Goal: Information Seeking & Learning: Find specific fact

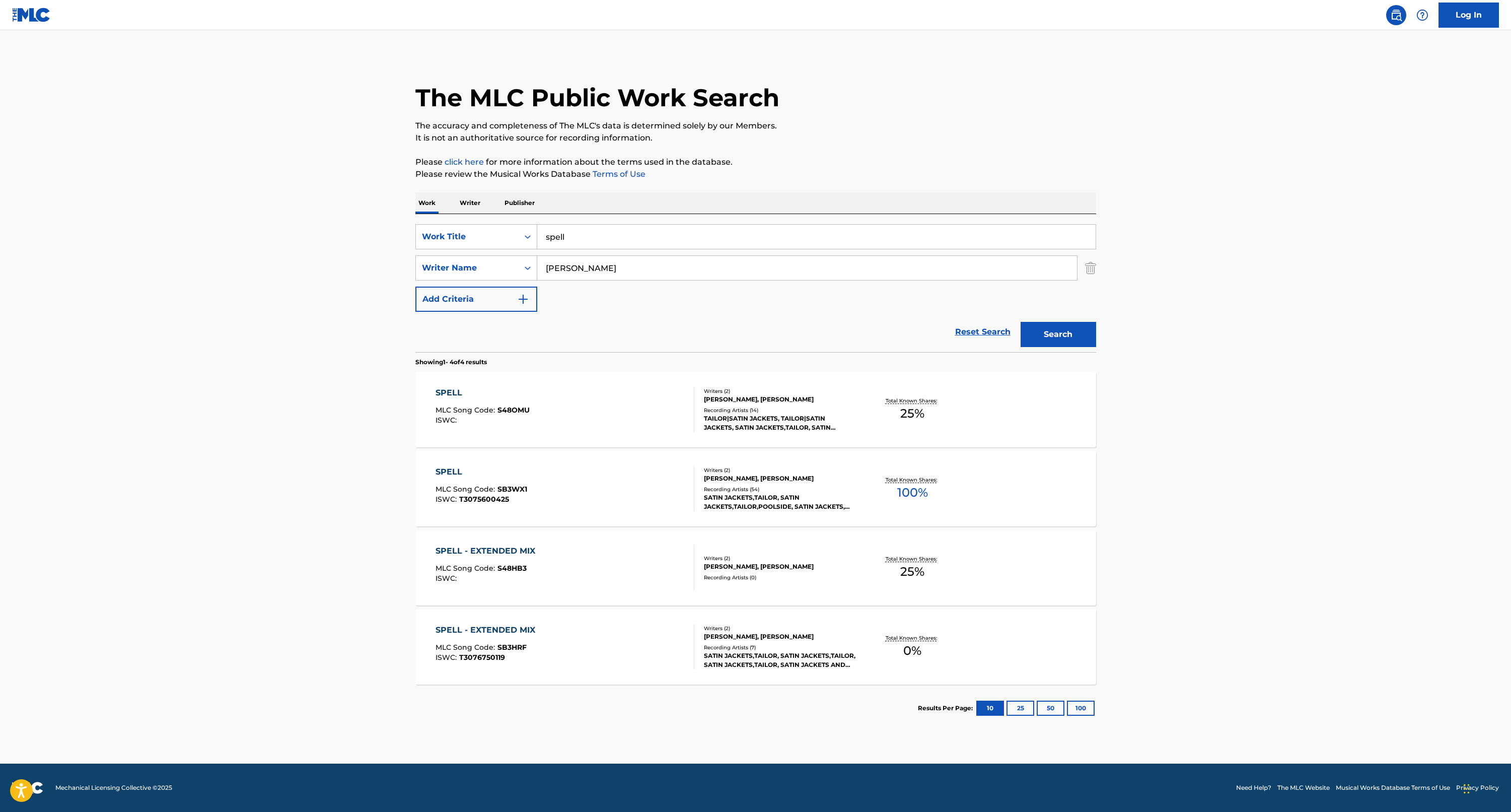
click at [564, 235] on input "spell" at bounding box center [817, 236] width 558 height 24
type input "heart won't move"
click at [1058, 334] on button "Search" at bounding box center [1058, 335] width 76 height 26
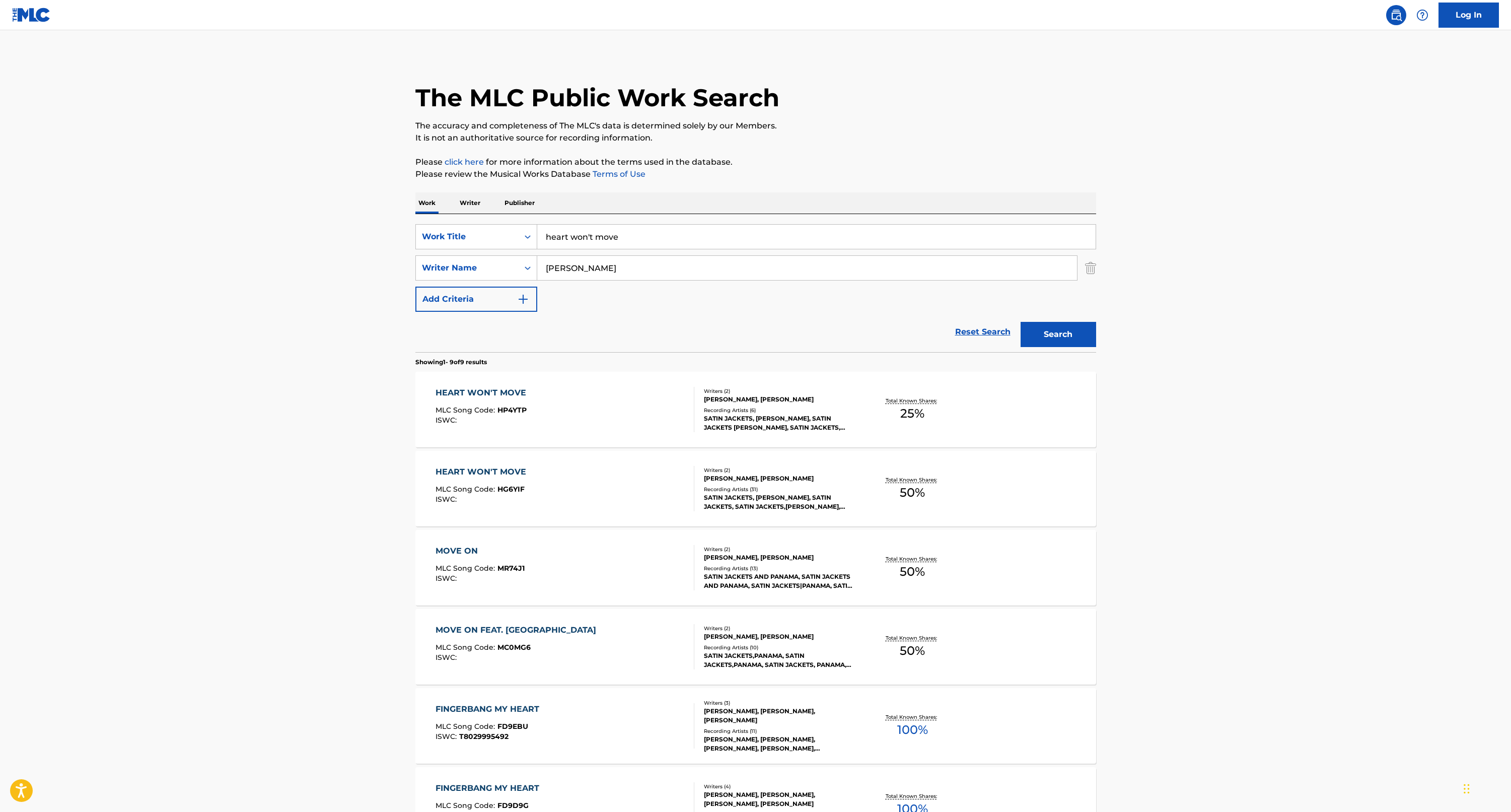
click at [485, 395] on div "HEART WON'T MOVE" at bounding box center [483, 392] width 96 height 12
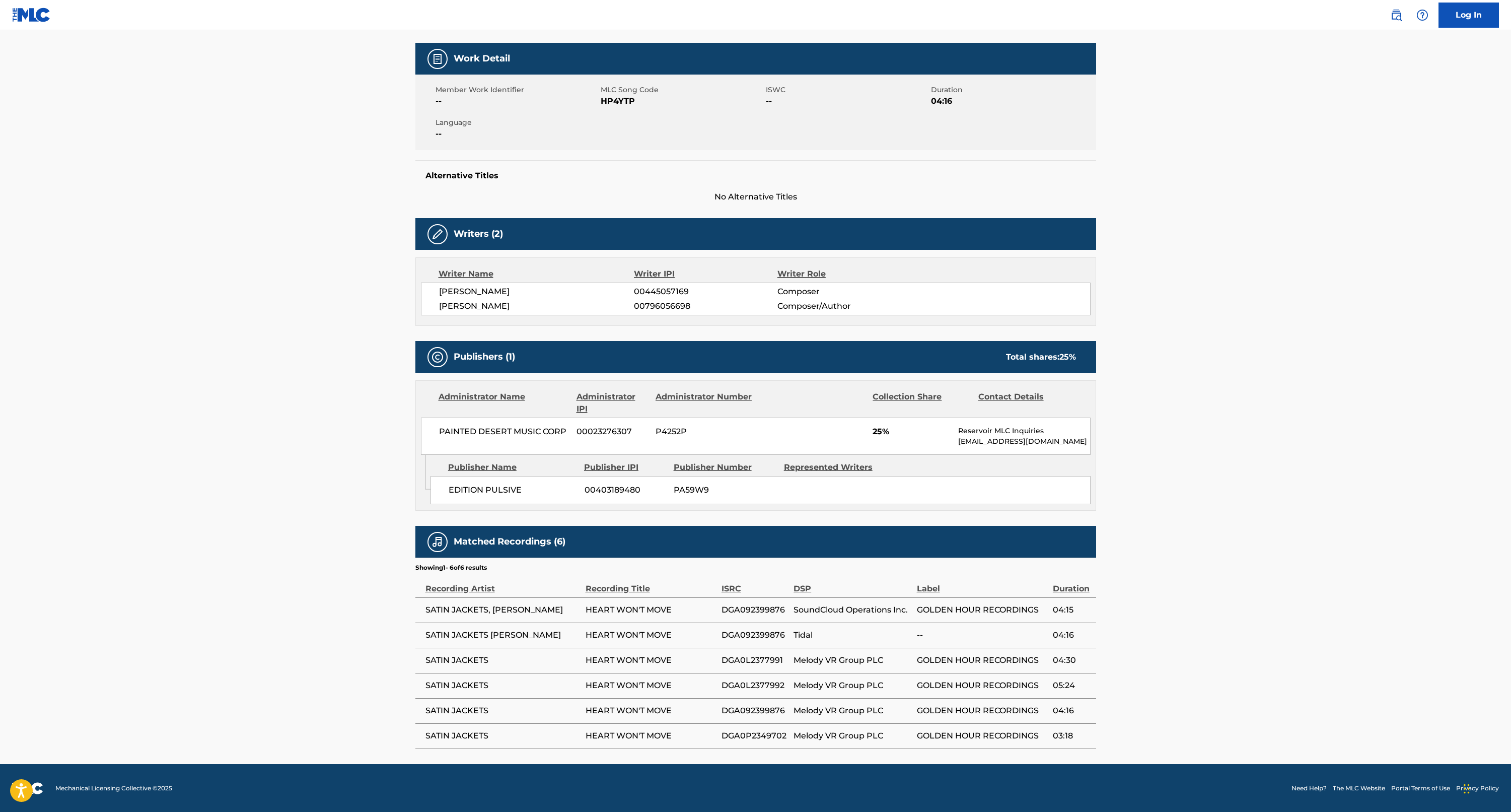
scroll to position [136, 0]
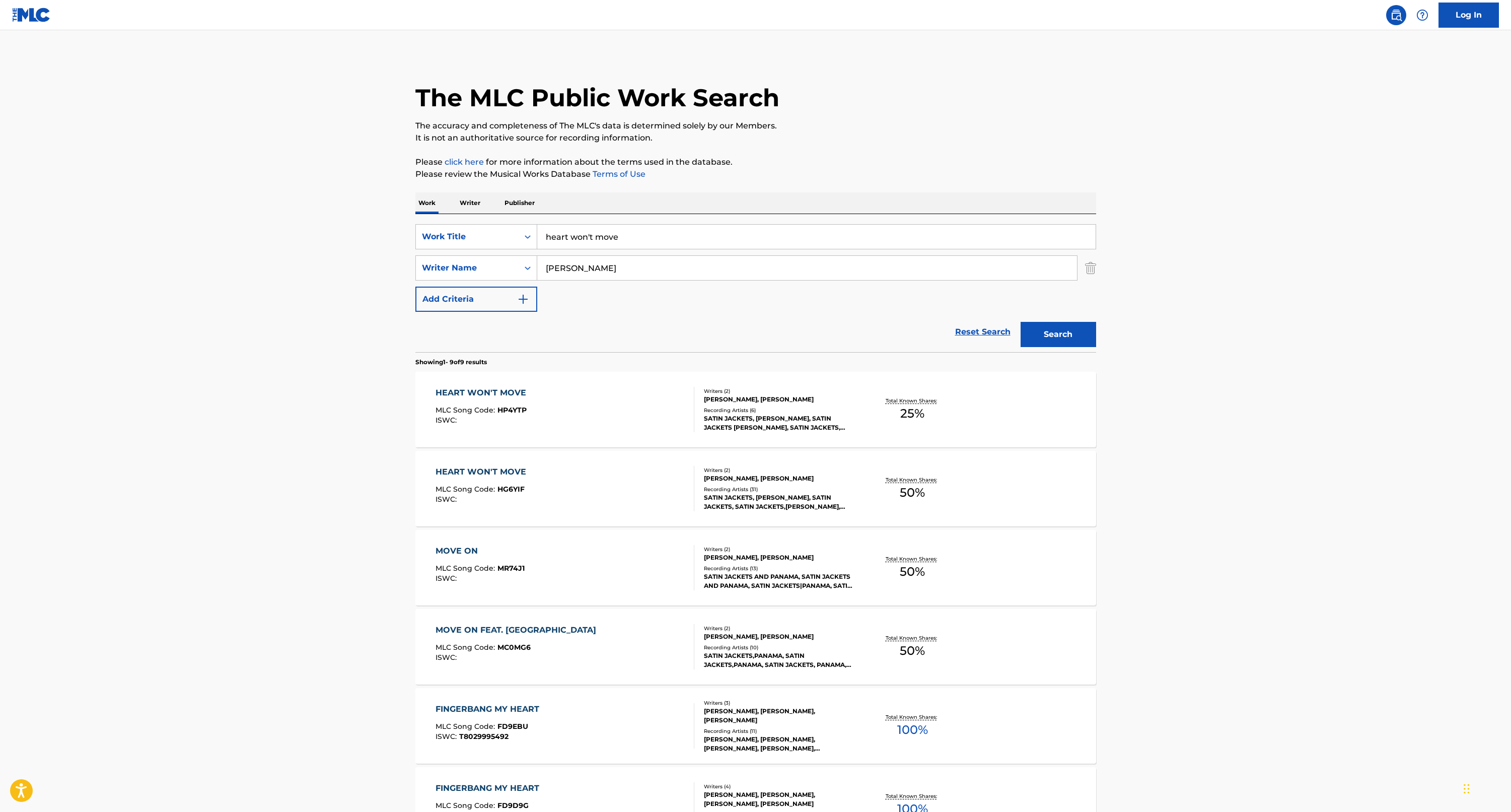
click at [557, 234] on input "heart won't move" at bounding box center [817, 236] width 558 height 24
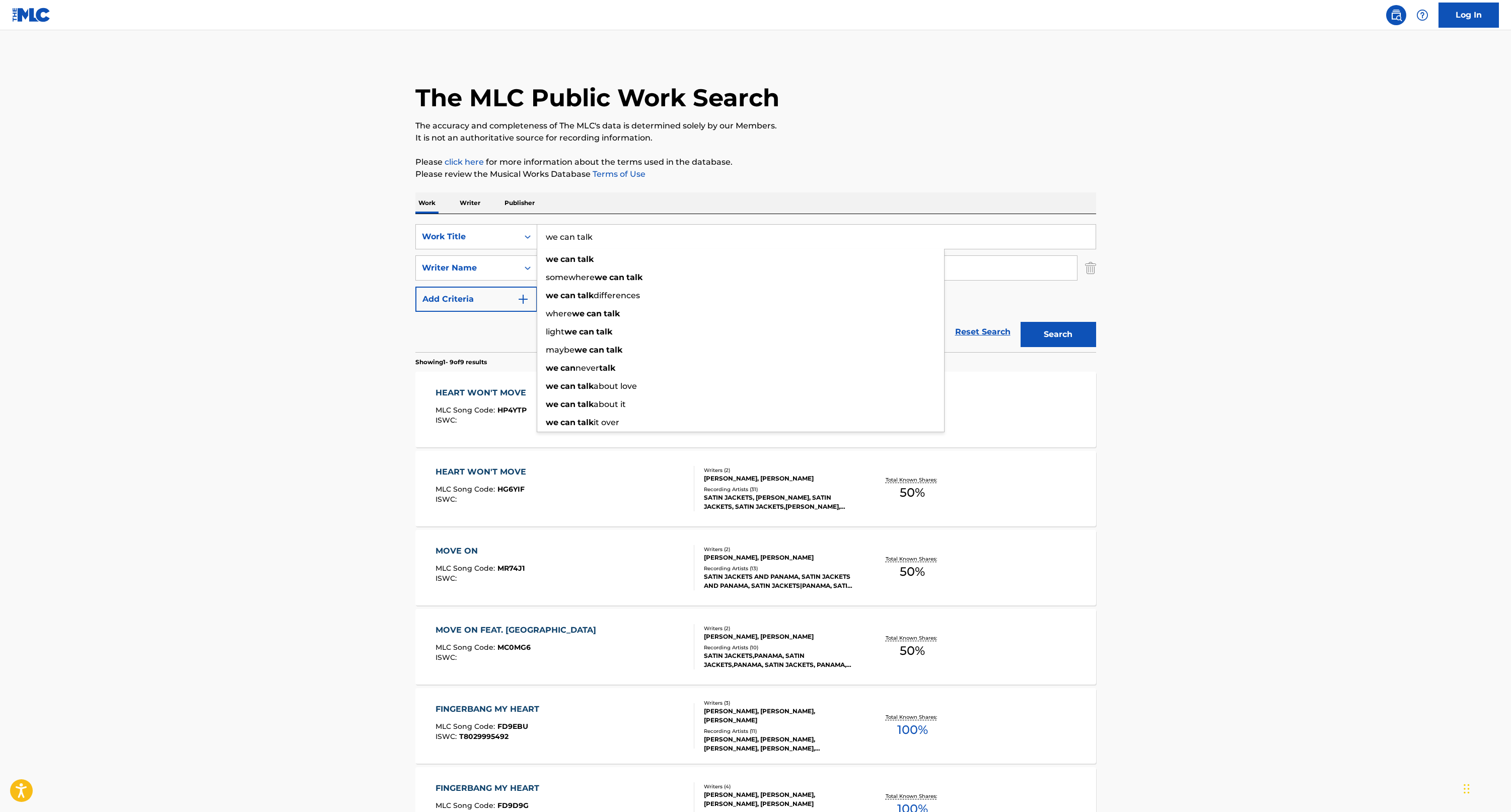
type input "we can talk"
click at [1058, 334] on button "Search" at bounding box center [1058, 335] width 76 height 26
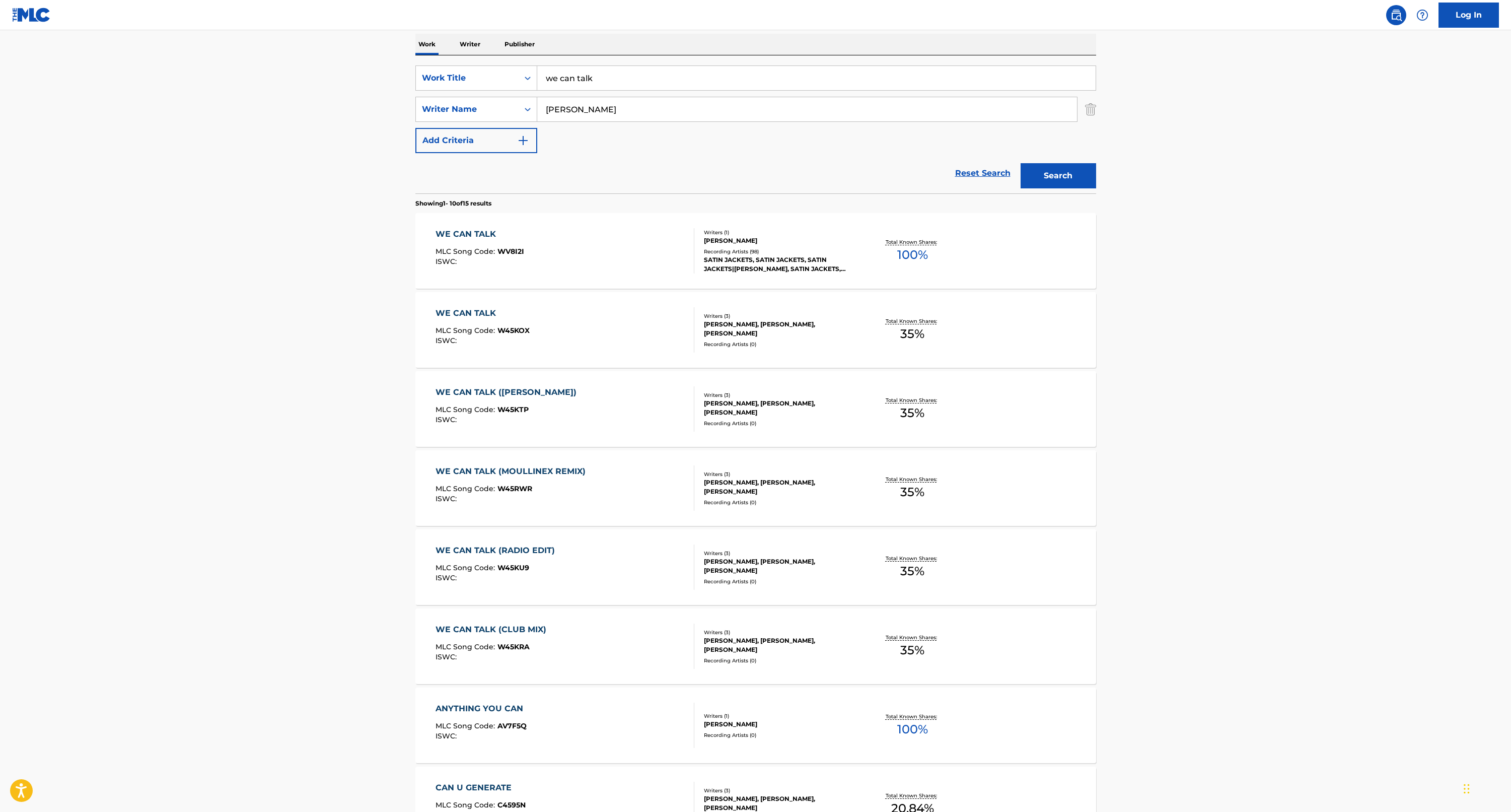
scroll to position [161, 0]
click at [479, 230] on div "WE CAN TALK" at bounding box center [479, 232] width 89 height 12
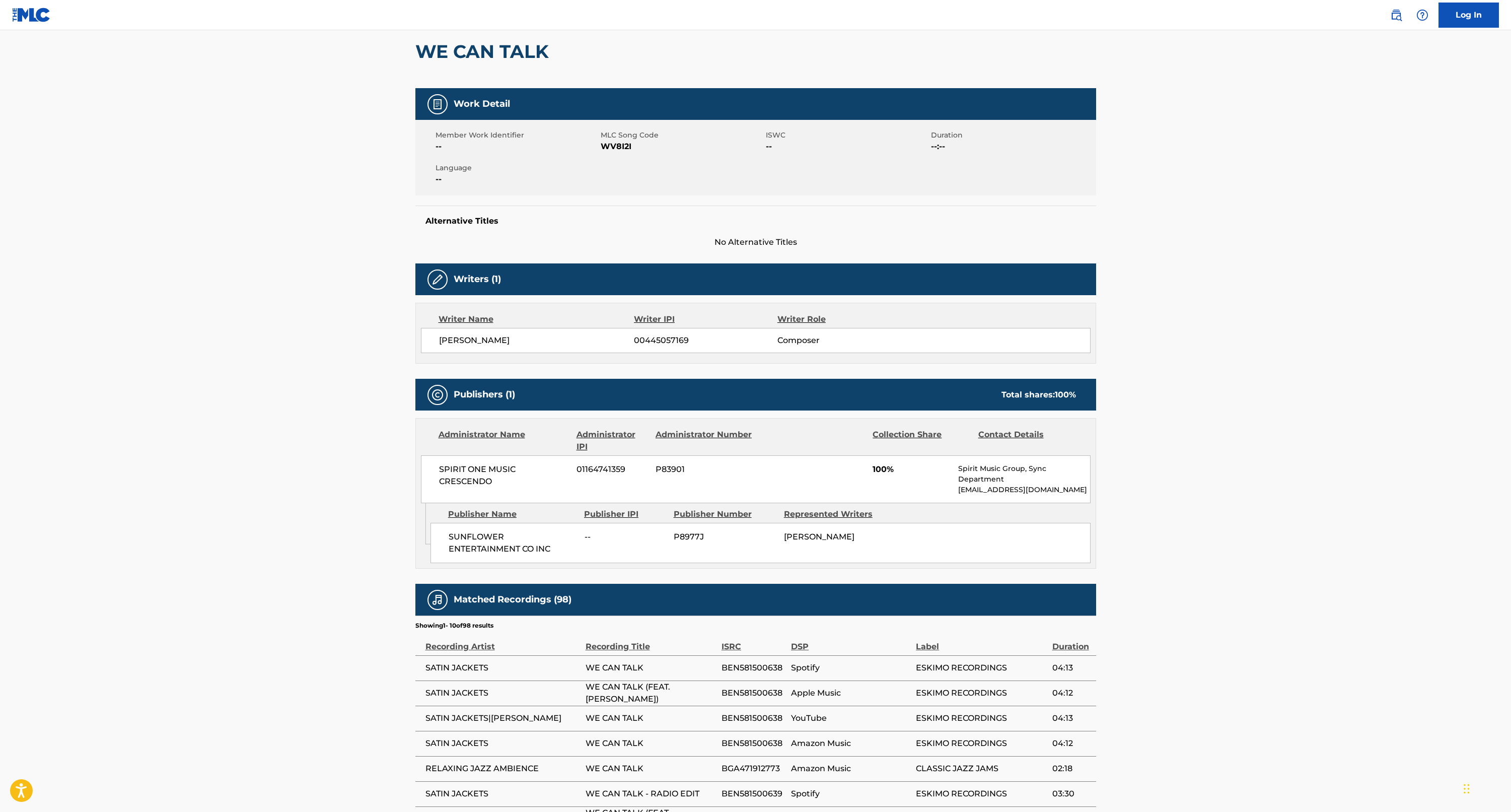
scroll to position [96, 0]
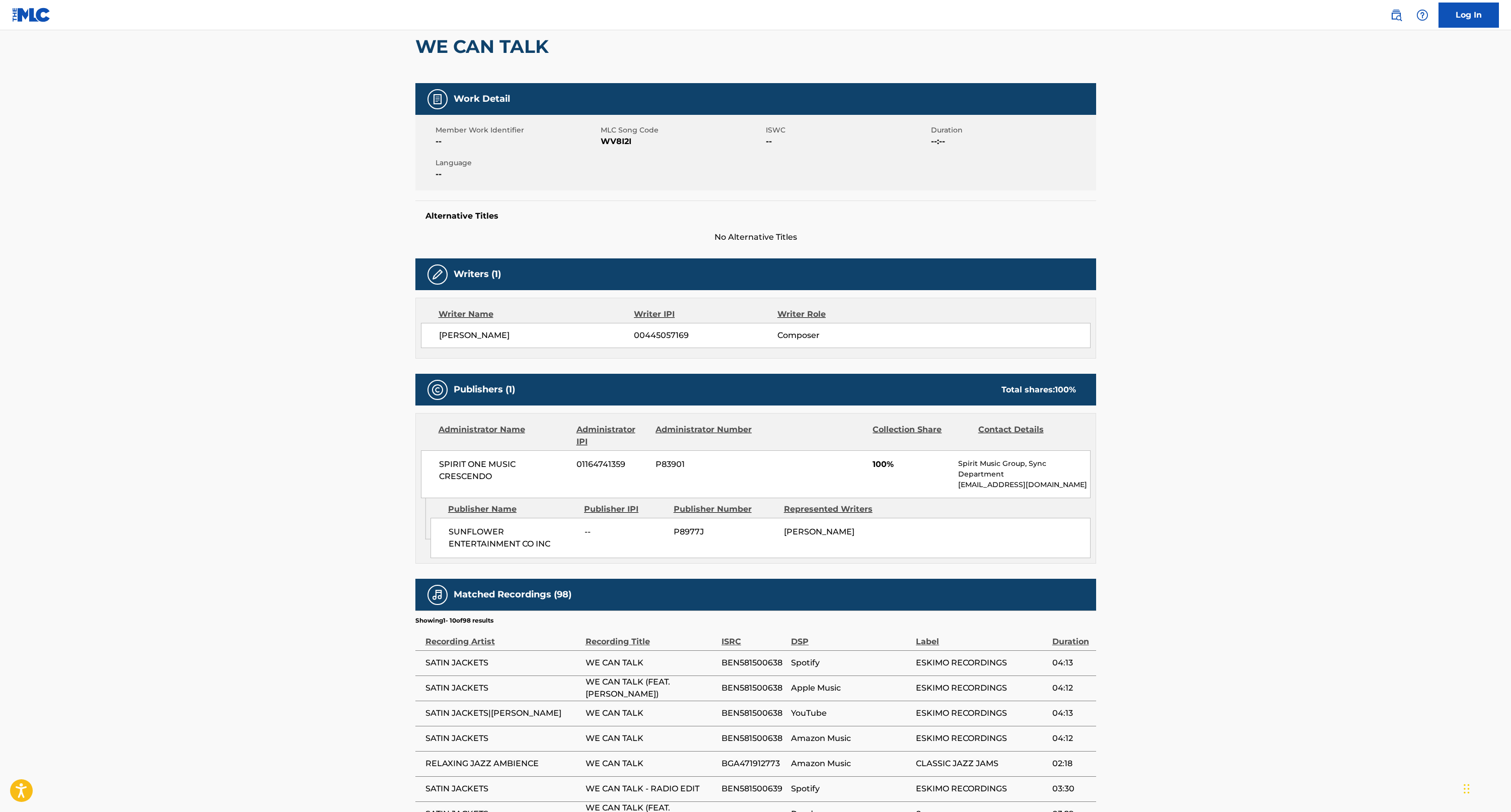
scroll to position [161, 0]
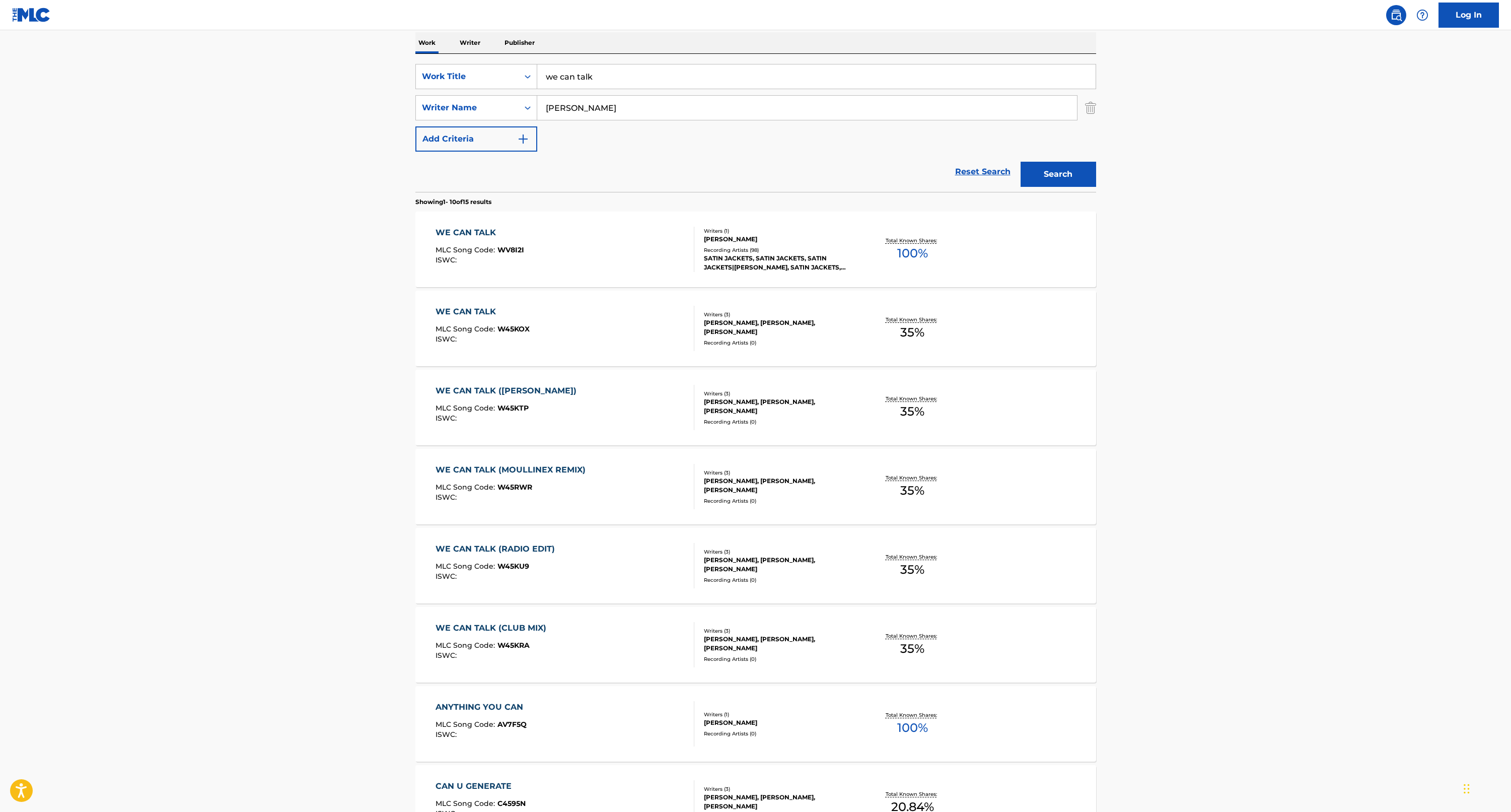
click at [453, 312] on div "WE CAN TALK" at bounding box center [482, 311] width 94 height 12
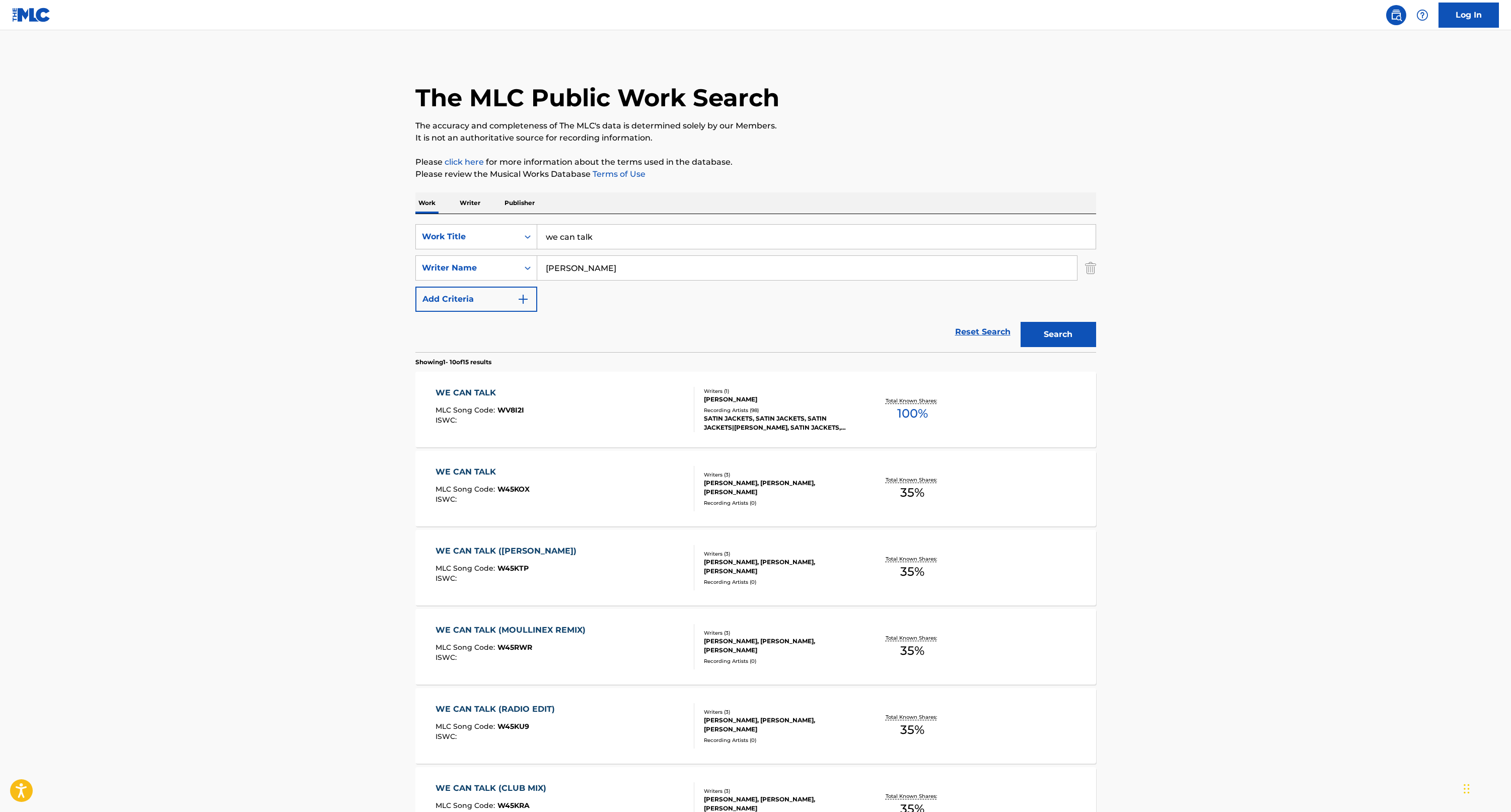
scroll to position [161, 0]
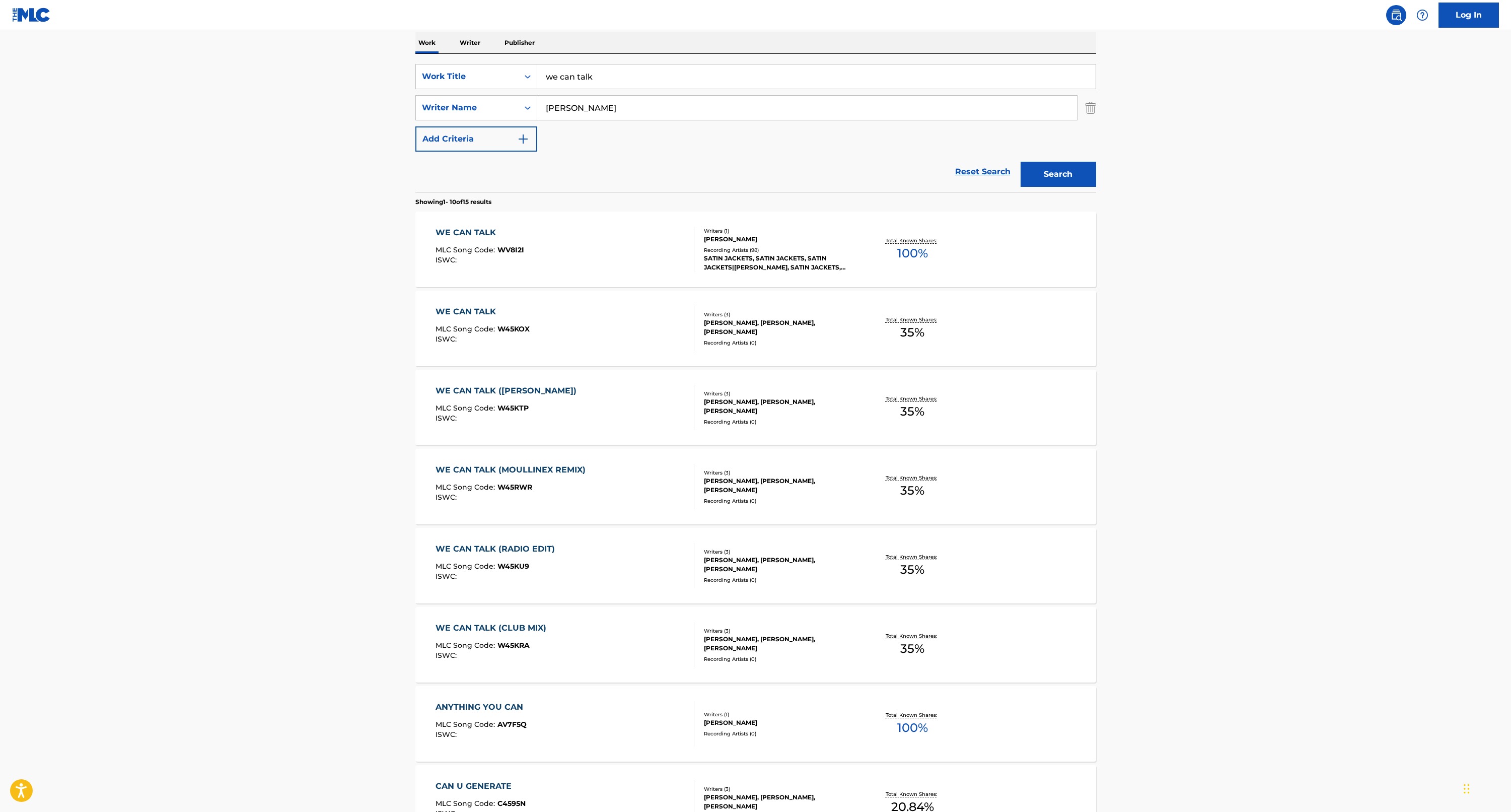
click at [466, 547] on div "WE CAN TALK (RADIO EDIT)" at bounding box center [497, 548] width 124 height 12
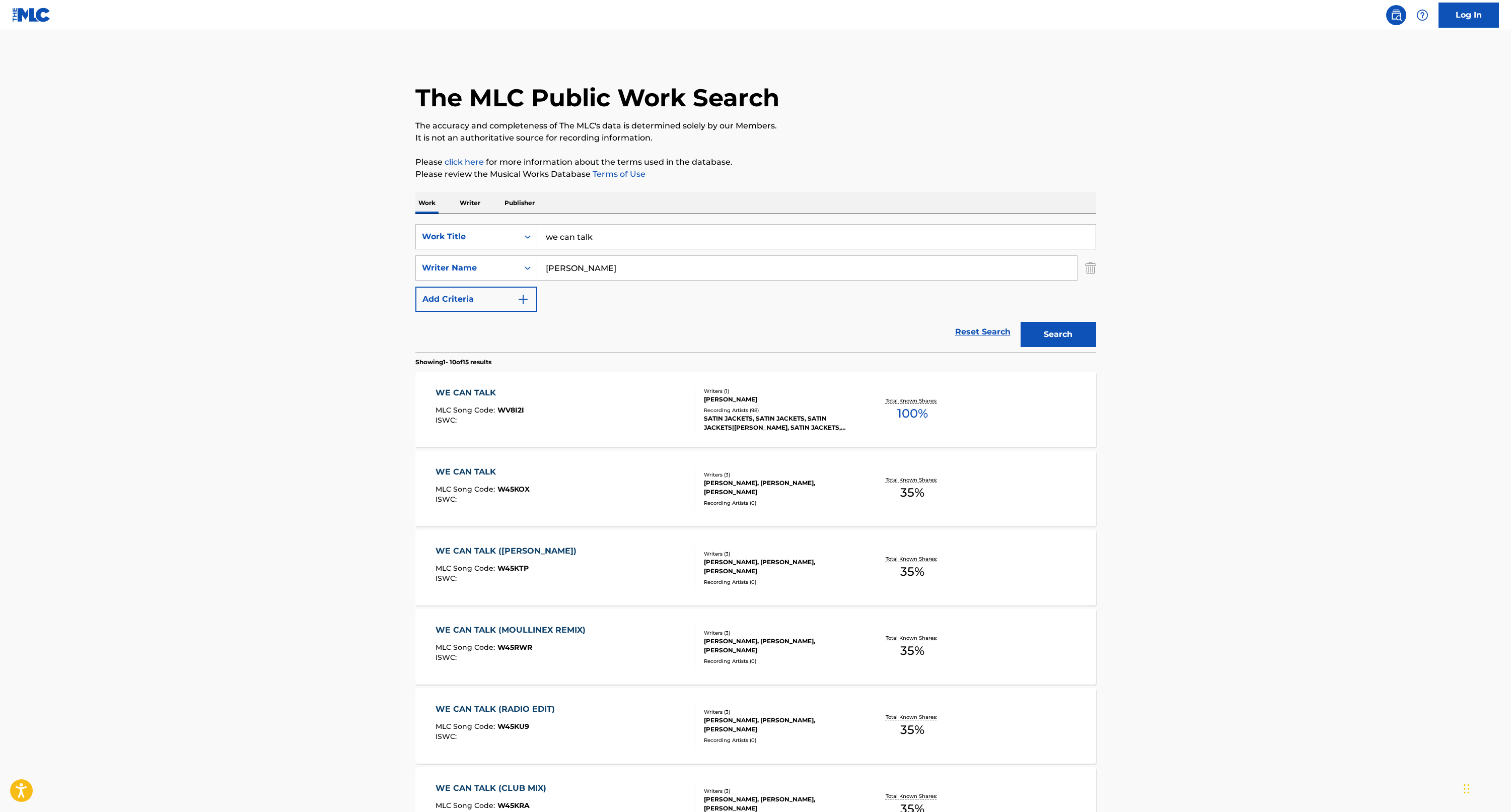
click at [556, 242] on input "we can talk" at bounding box center [817, 236] width 558 height 24
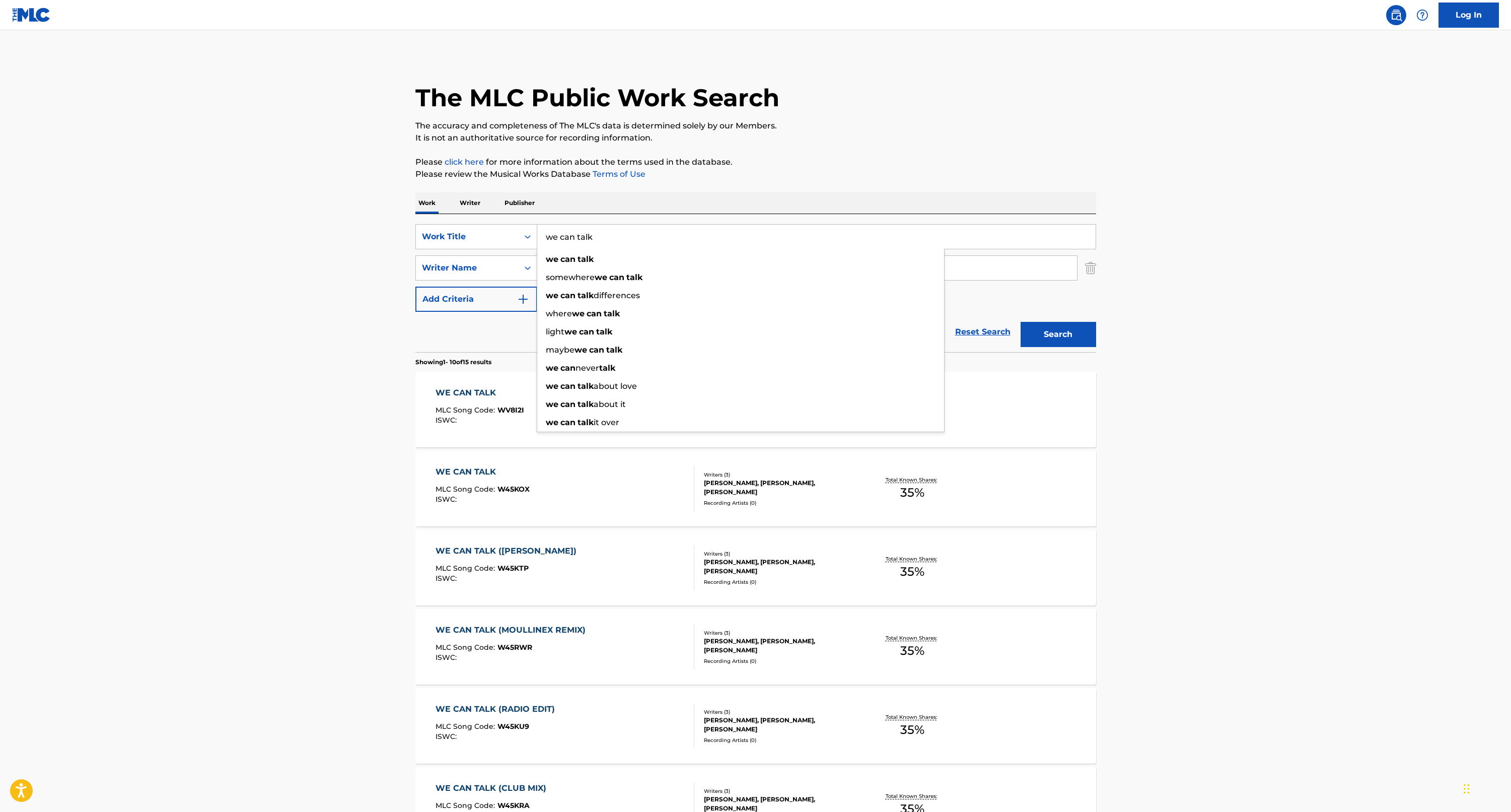
click at [556, 242] on input "we can talk" at bounding box center [817, 236] width 558 height 24
click at [1058, 334] on button "Search" at bounding box center [1058, 335] width 76 height 26
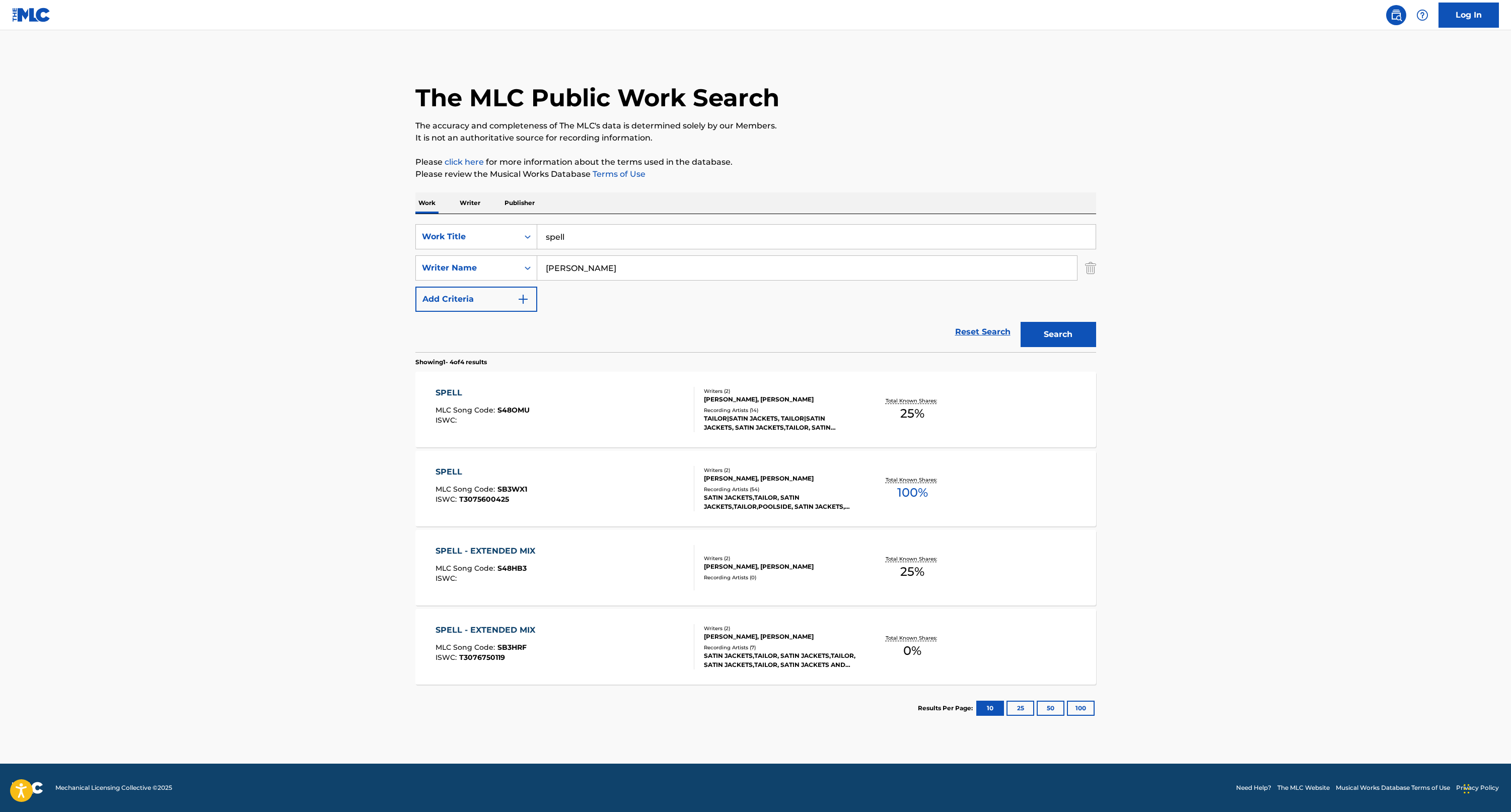
click at [554, 237] on input "spell" at bounding box center [817, 236] width 558 height 24
drag, startPoint x: 596, startPoint y: 237, endPoint x: 730, endPoint y: 254, distance: 135.1
click at [730, 254] on div "SearchWithCriteria3ff01750-aa73-429f-b70b-1ccfae77fb8b Work Title closer to you…" at bounding box center [756, 268] width 681 height 88
type input "closer to you"
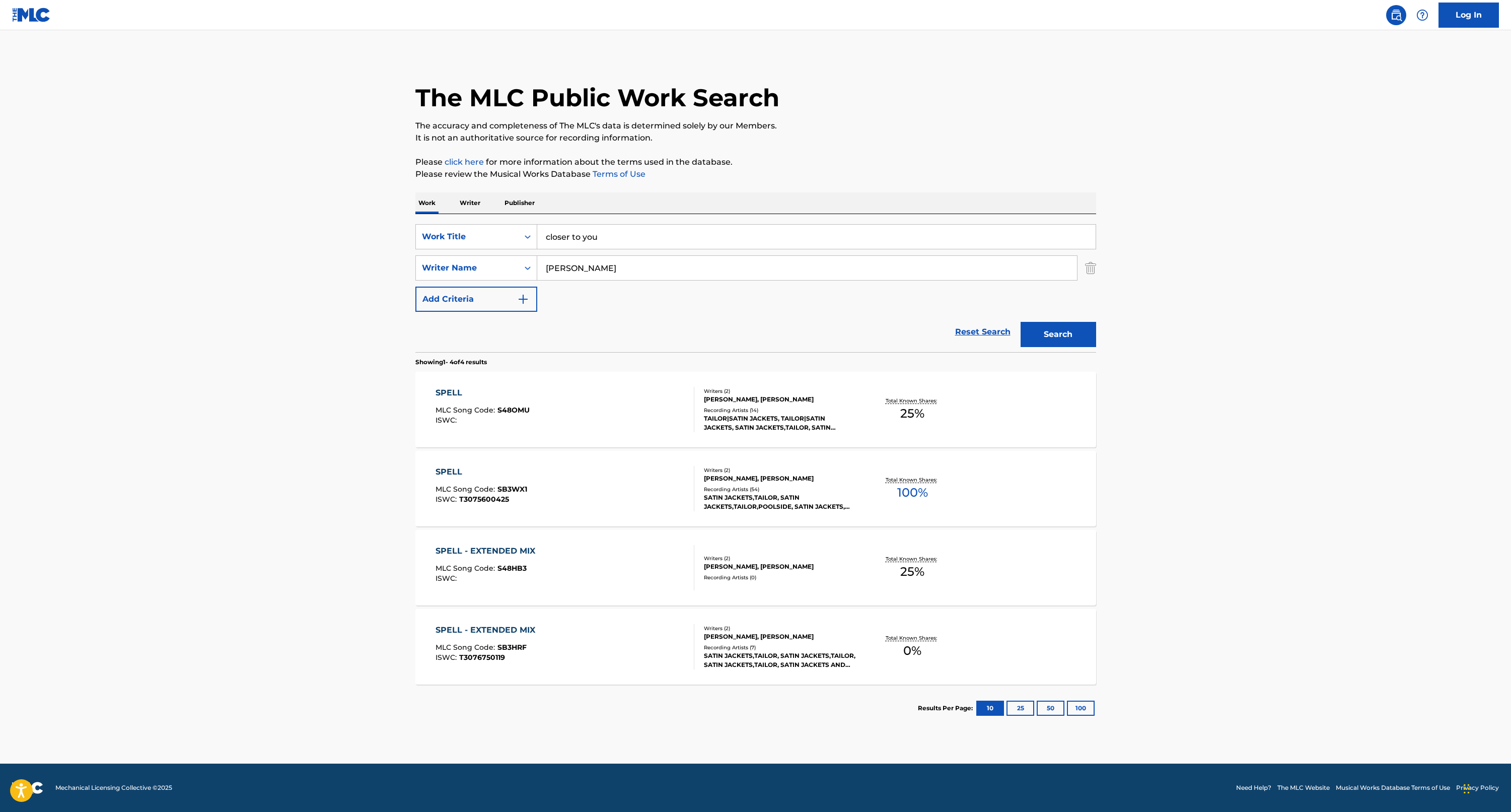
click at [1058, 334] on button "Search" at bounding box center [1058, 335] width 76 height 26
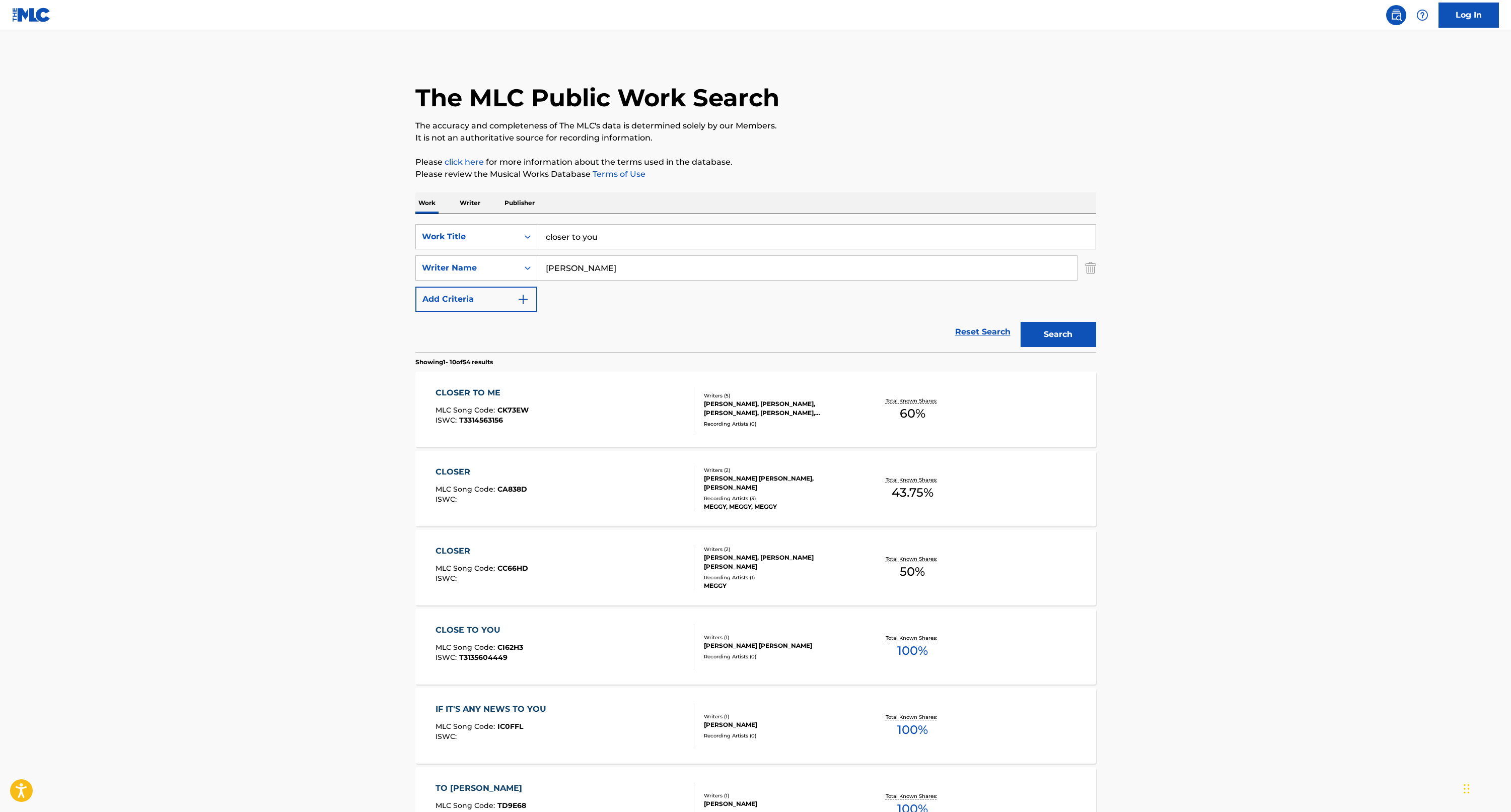
click at [484, 384] on div "CLOSER TO ME MLC Song Code : CK73EW ISWC : T3314563156 Writers ( 5 ) [PERSON_NA…" at bounding box center [756, 409] width 681 height 76
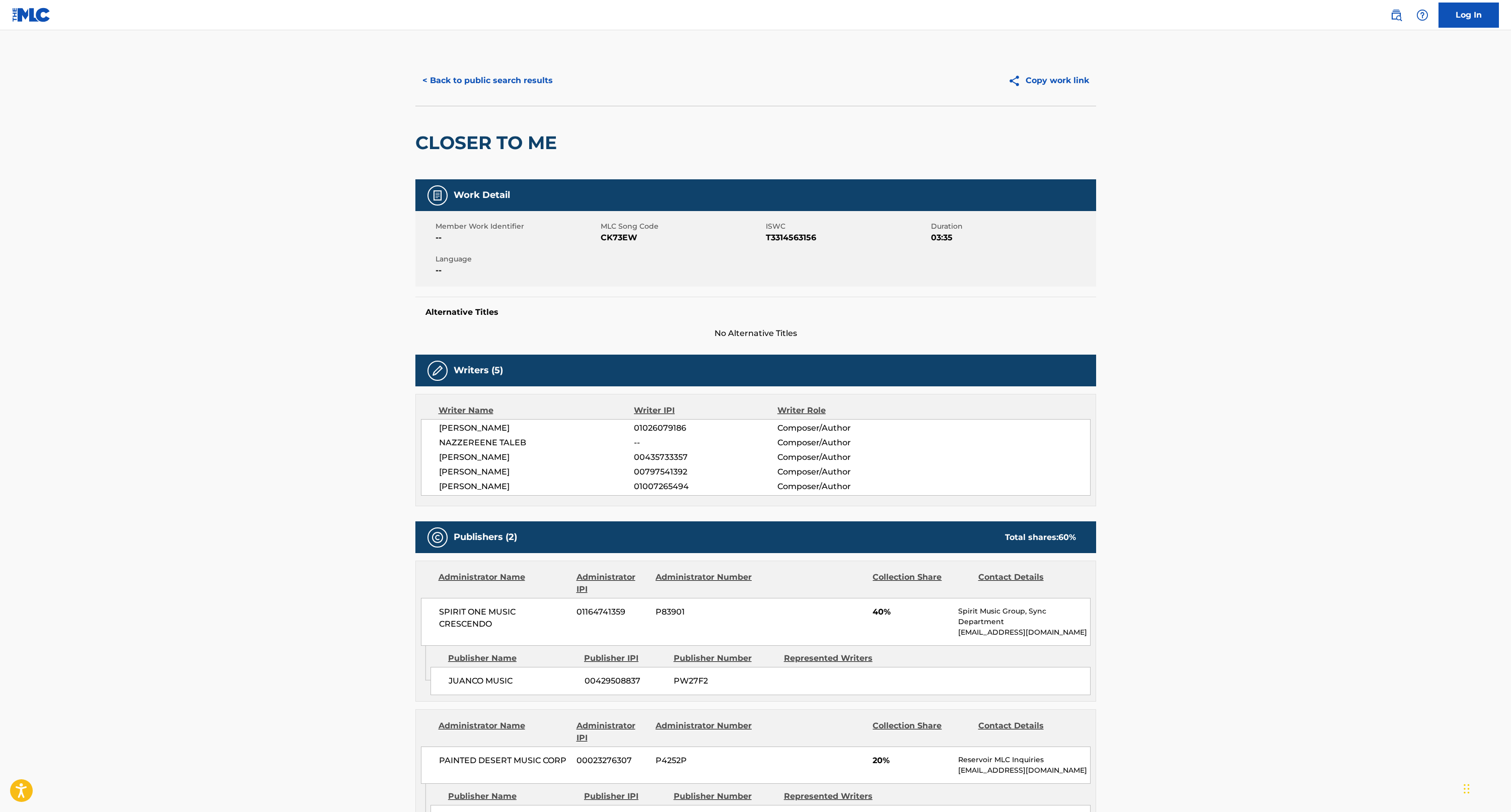
click at [651, 424] on span "01026079186" at bounding box center [705, 427] width 143 height 12
copy span "01026079186"
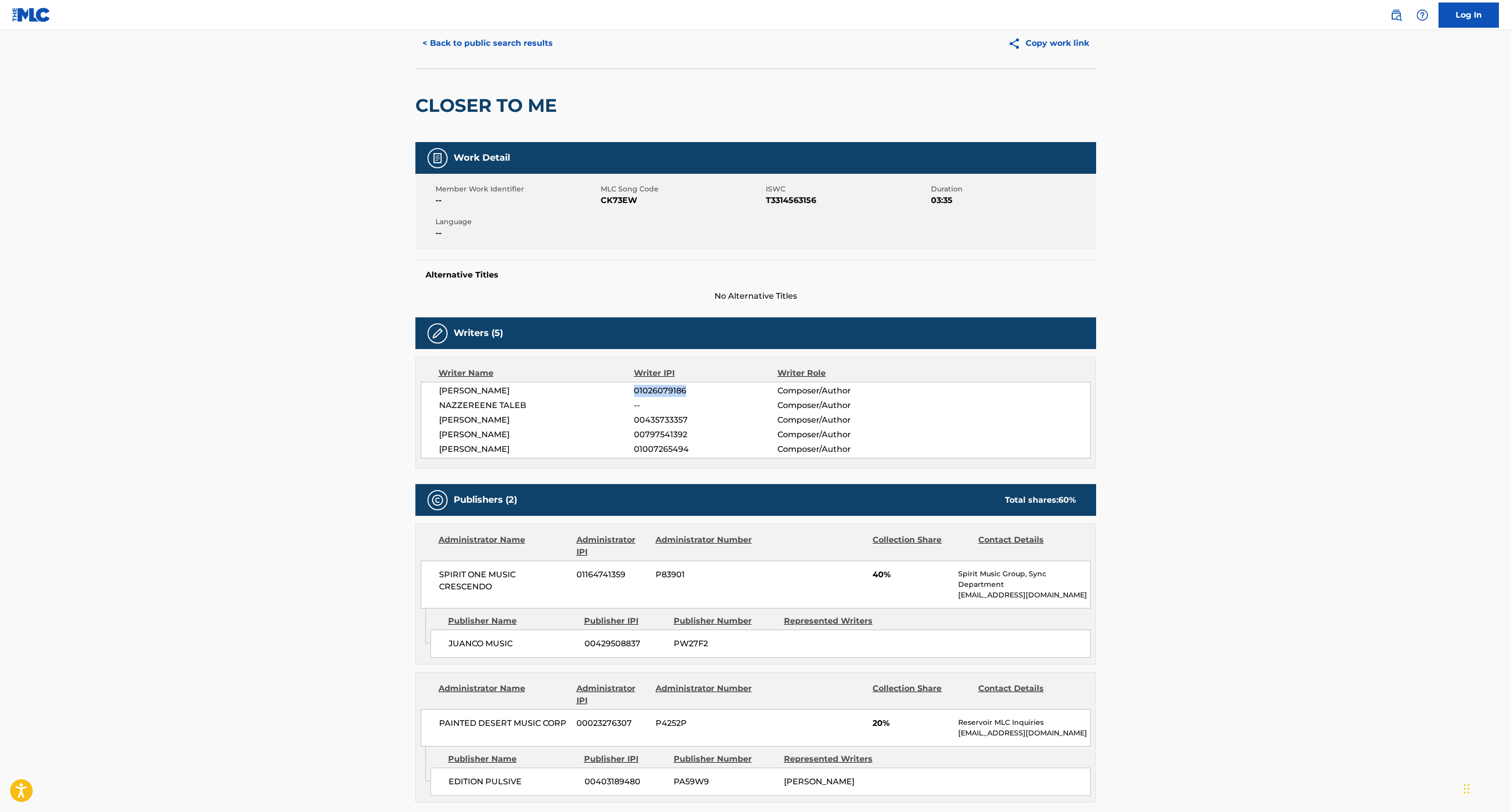
scroll to position [37, 0]
click at [472, 35] on button "< Back to public search results" at bounding box center [487, 43] width 144 height 26
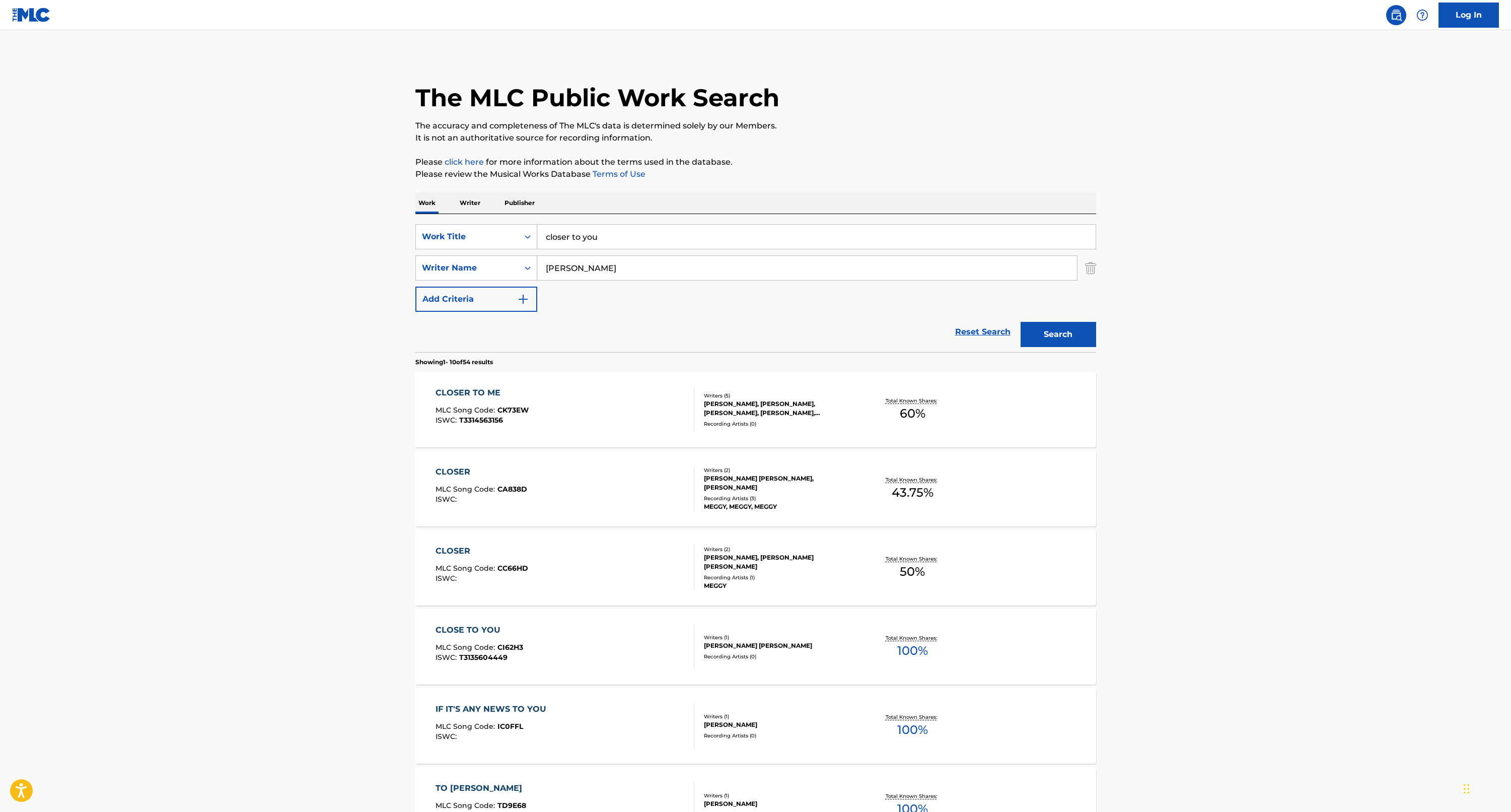
click at [468, 205] on p "Writer" at bounding box center [470, 203] width 26 height 21
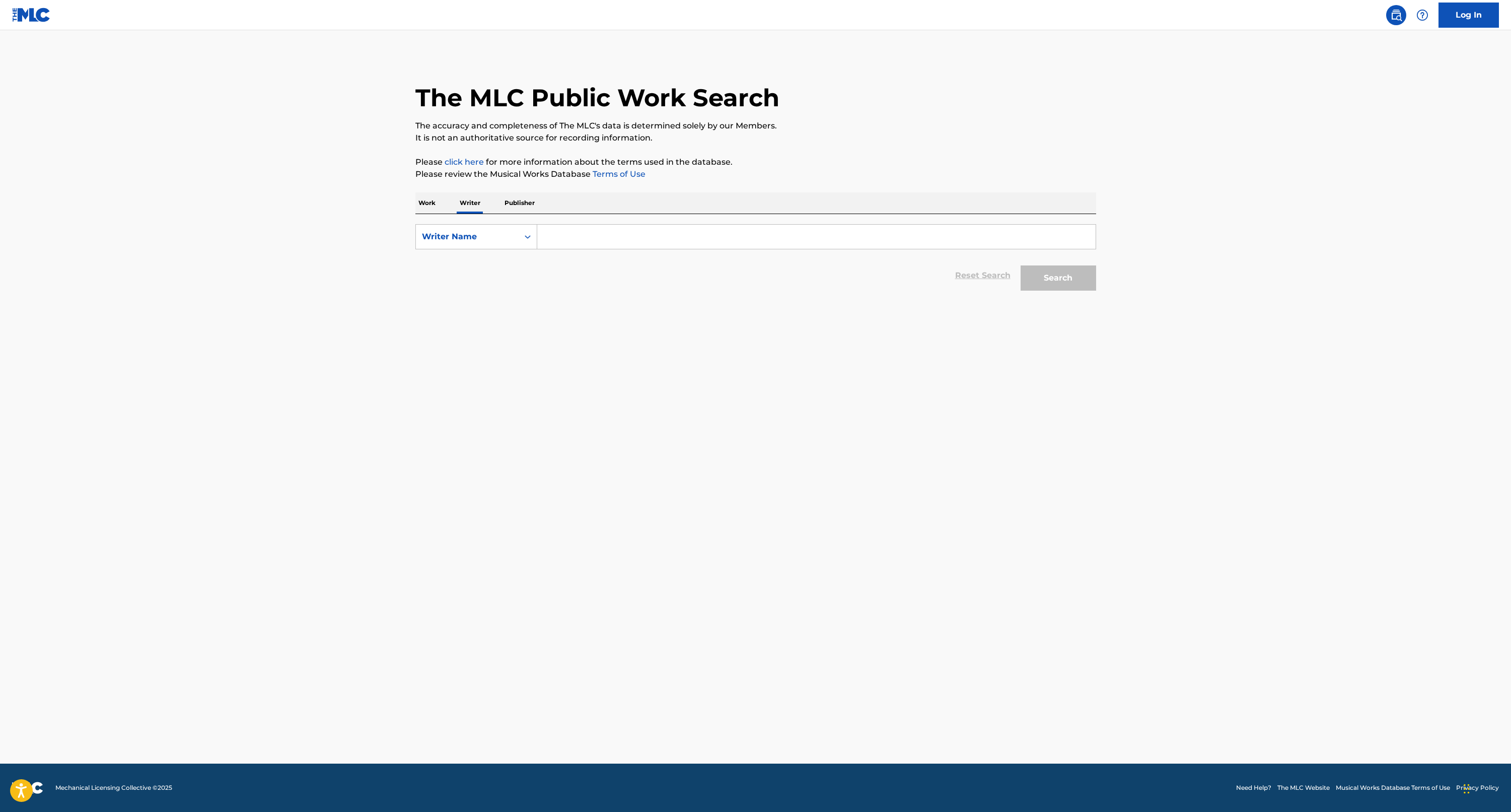
click at [567, 237] on input "Search Form" at bounding box center [817, 236] width 558 height 24
click at [519, 234] on div "Search Form" at bounding box center [527, 236] width 18 height 18
click at [478, 267] on div "Writer IPI" at bounding box center [476, 262] width 120 height 26
click at [578, 241] on input "Search Form" at bounding box center [817, 236] width 558 height 24
paste input "01026079186"
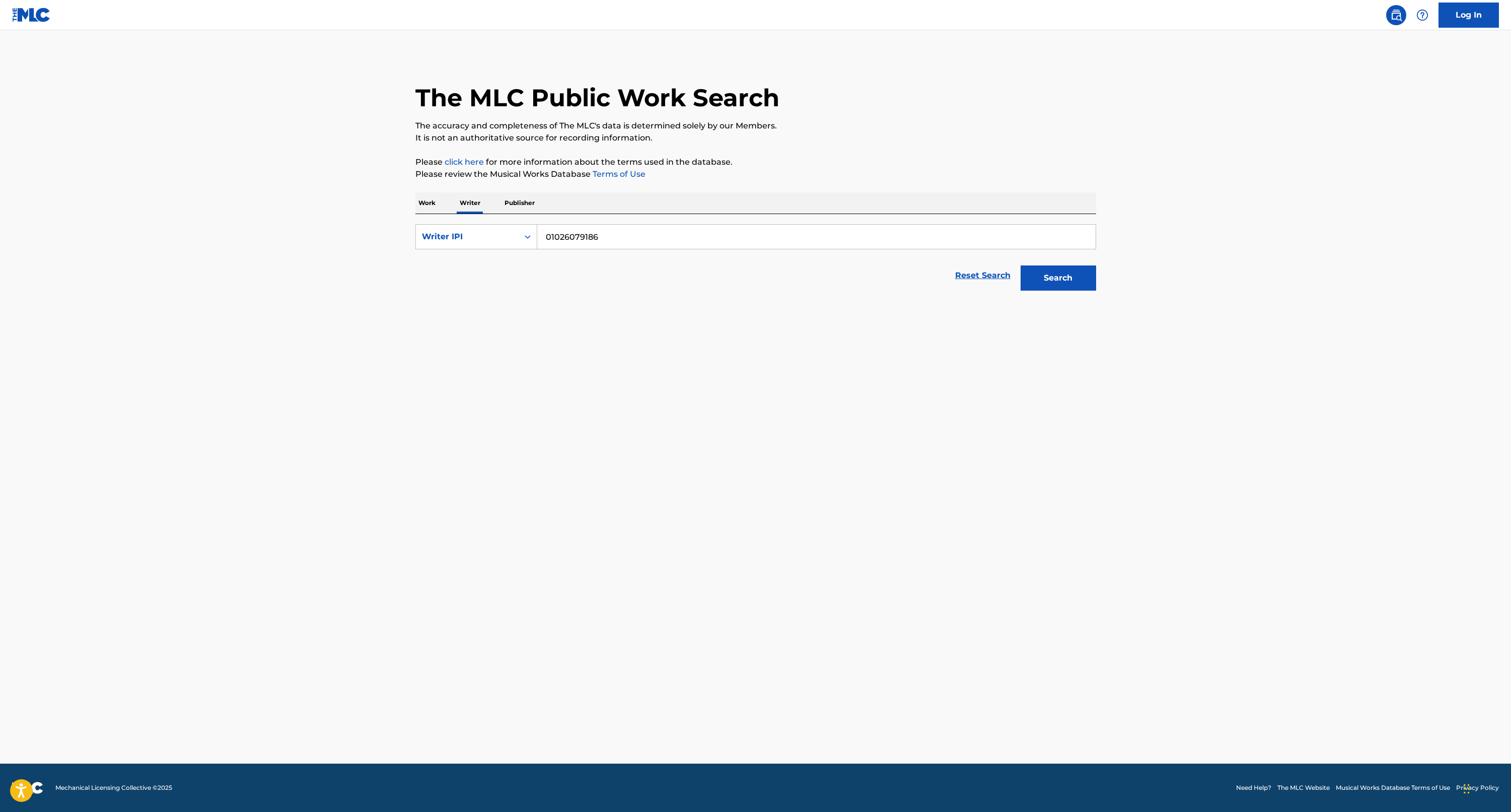
type input "01026079186"
click at [1050, 276] on button "Search" at bounding box center [1058, 278] width 76 height 26
click at [527, 327] on span "31 titles" at bounding box center [511, 326] width 32 height 9
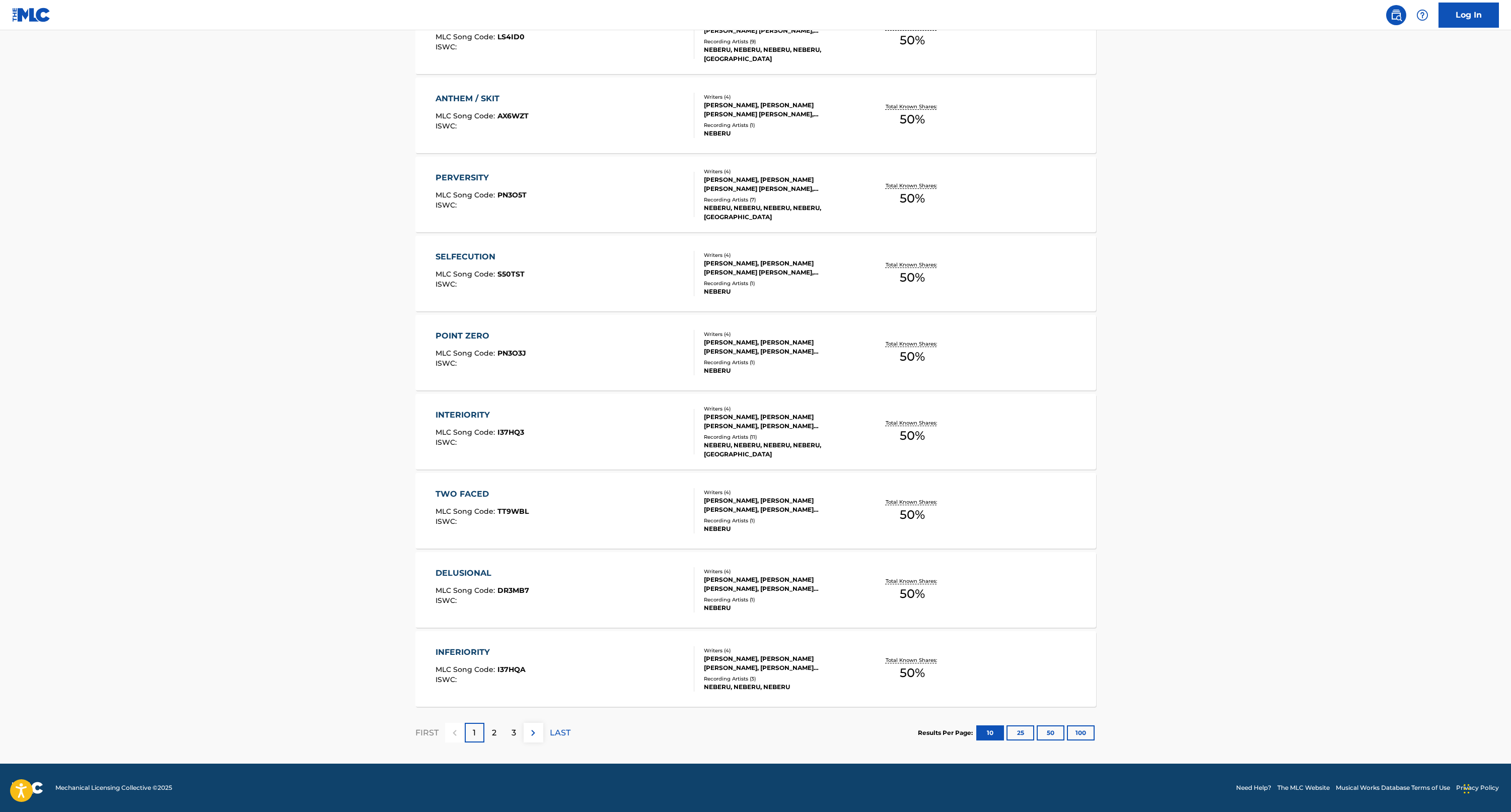
scroll to position [421, 0]
click at [495, 733] on p "2" at bounding box center [494, 732] width 5 height 12
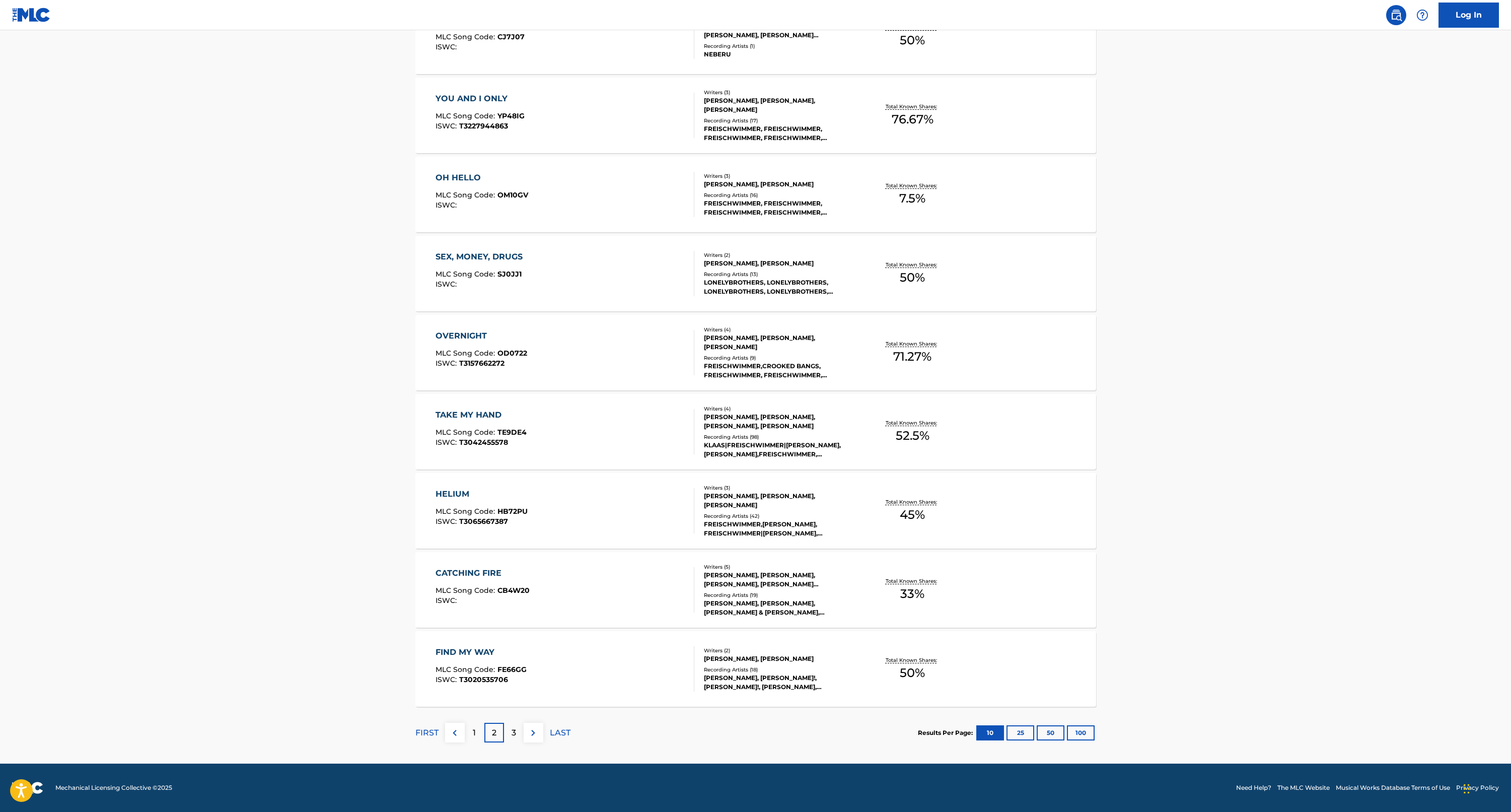
click at [509, 736] on div "3" at bounding box center [514, 733] width 20 height 20
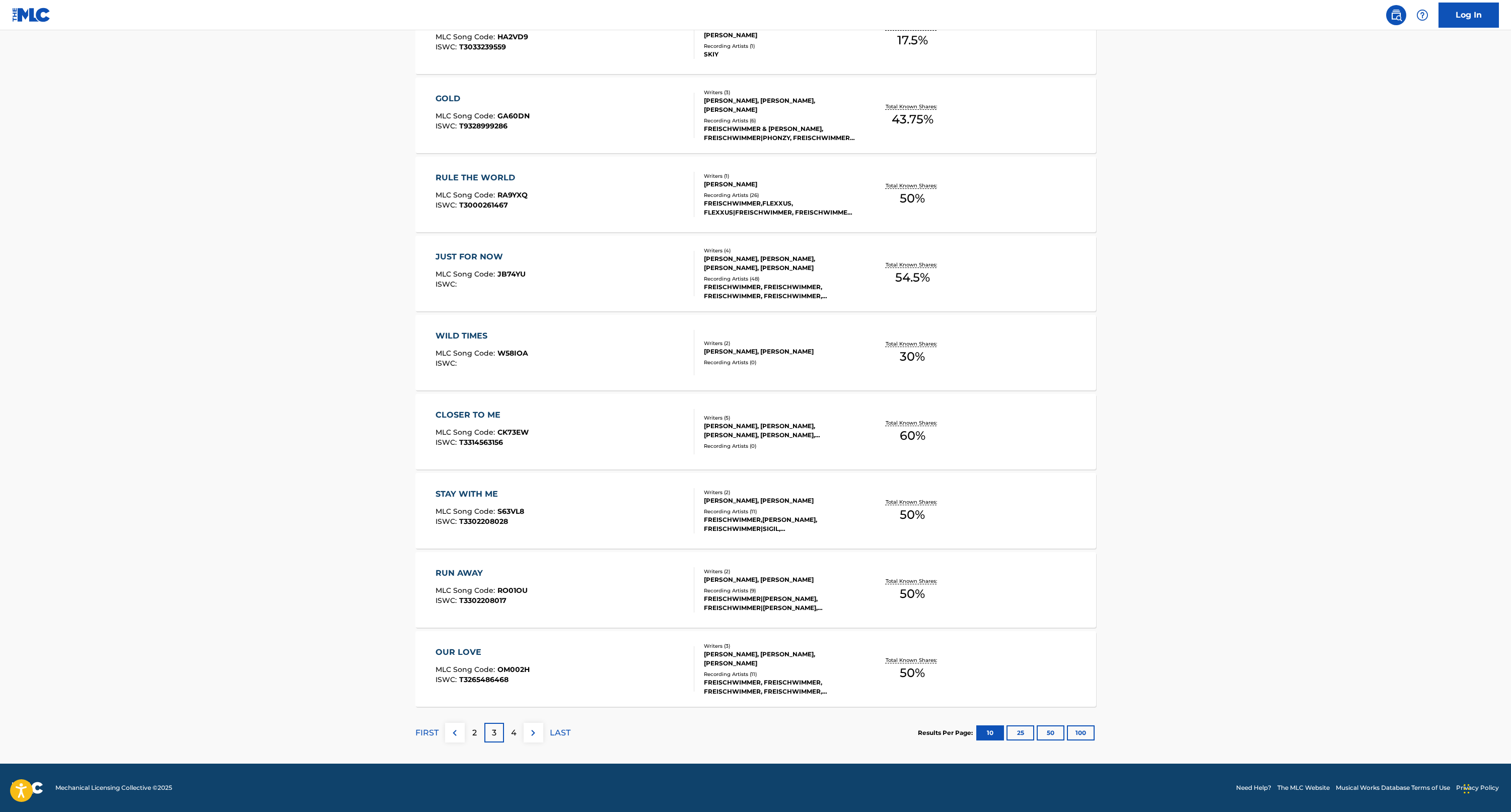
click at [513, 730] on p "4" at bounding box center [514, 732] width 5 height 12
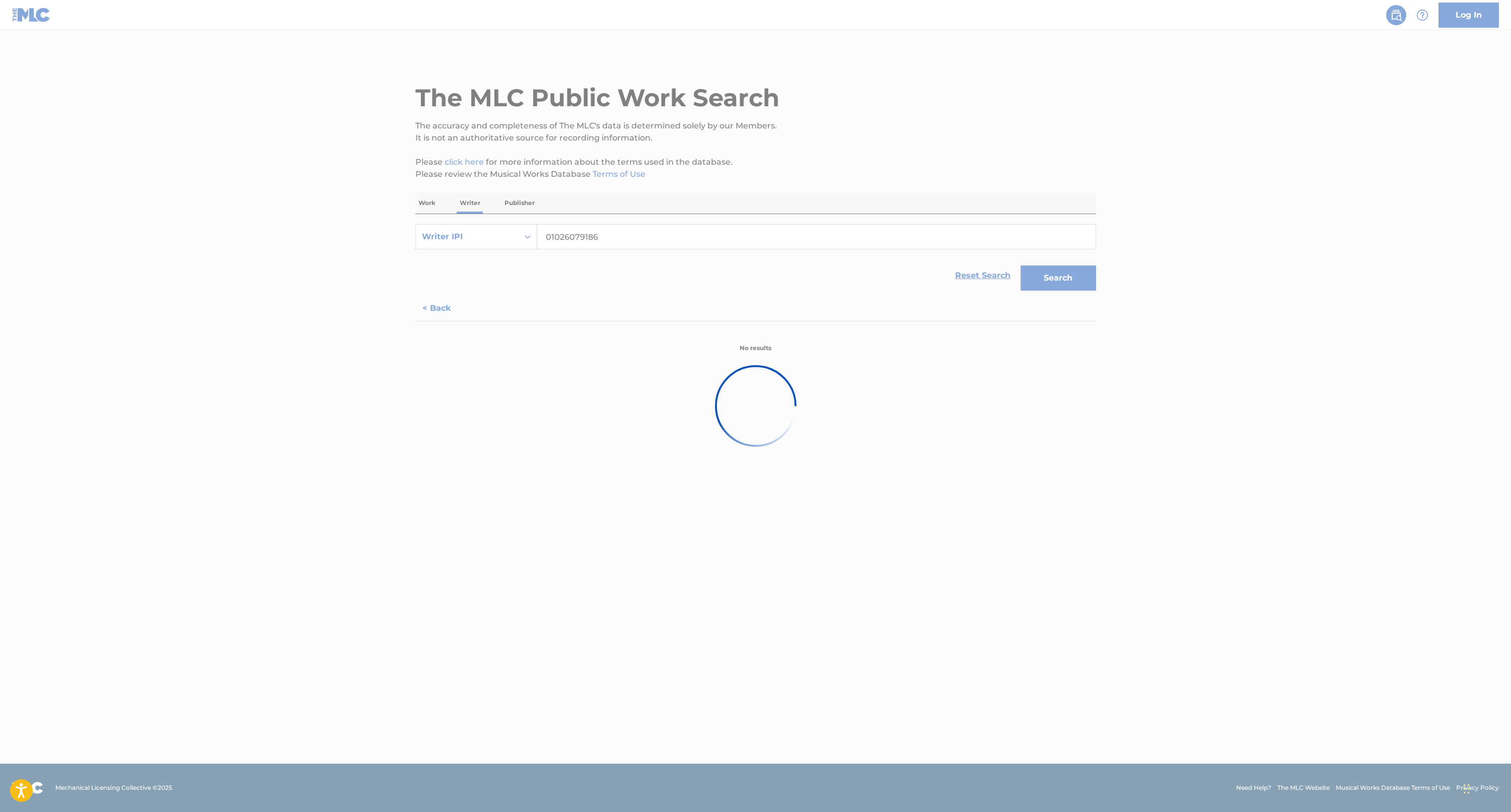
scroll to position [0, 0]
